Goal: Browse casually

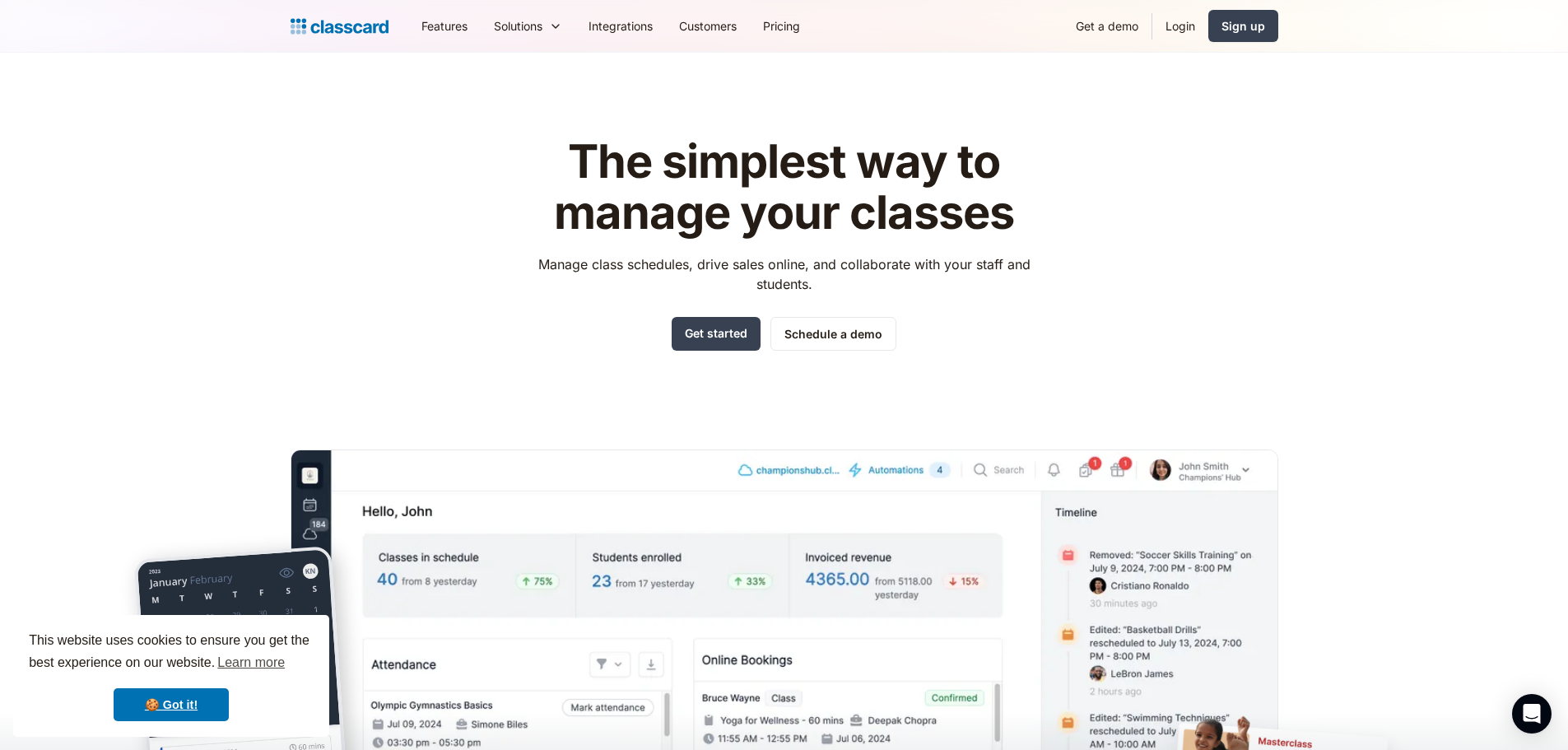
click at [224, 171] on header "The simplest way to manage your classes Manage class schedules, drive sales onl…" at bounding box center [784, 469] width 1568 height 833
